Goal: Transaction & Acquisition: Book appointment/travel/reservation

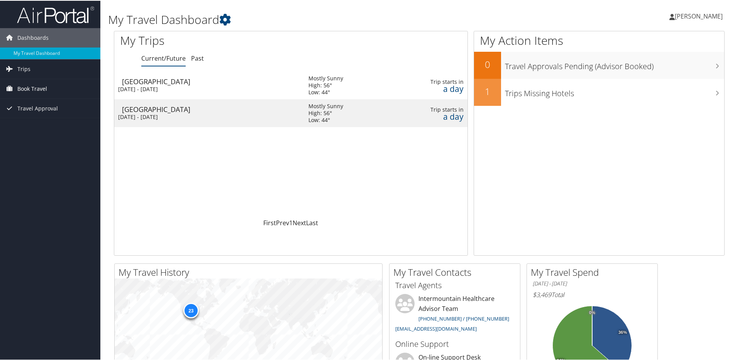
click at [27, 85] on span "Book Travel" at bounding box center [32, 87] width 30 height 19
click at [63, 127] on link "Book/Manage Online Trips" at bounding box center [50, 127] width 100 height 12
click at [46, 124] on link "Book/Manage Online Trips" at bounding box center [50, 127] width 100 height 12
click at [41, 122] on link "Book/Manage Online Trips" at bounding box center [50, 127] width 100 height 12
